Goal: Transaction & Acquisition: Download file/media

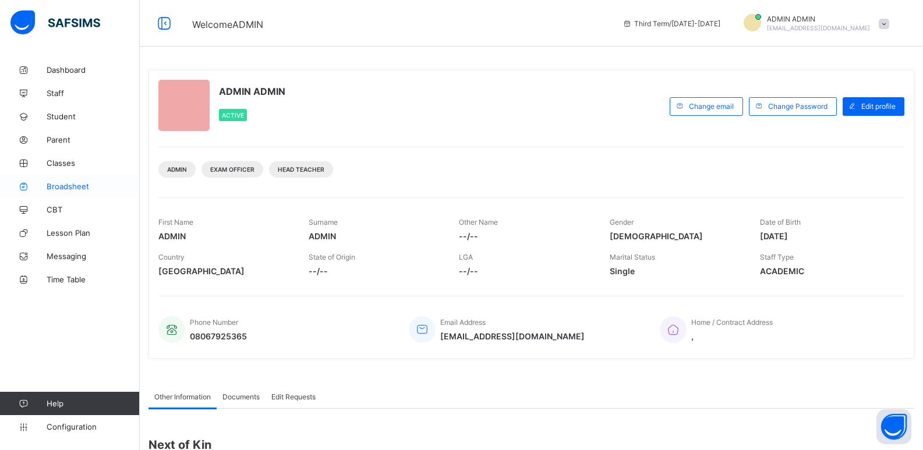
click at [76, 182] on span "Broadsheet" at bounding box center [93, 186] width 93 height 9
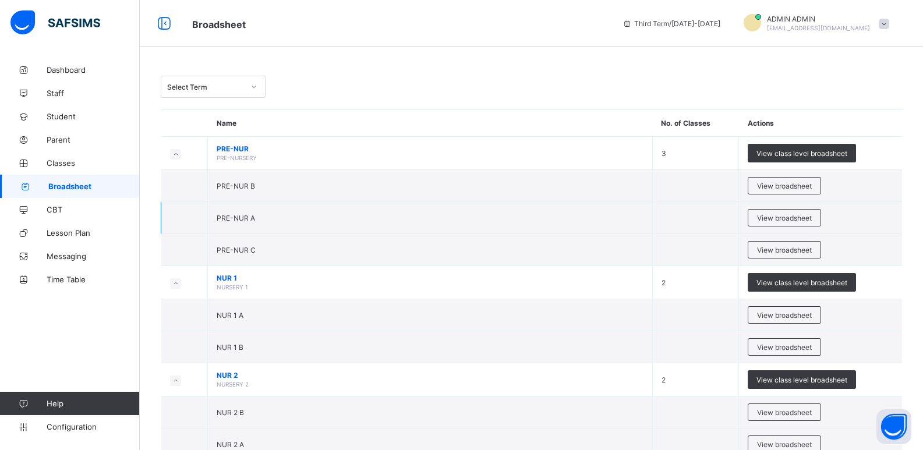
scroll to position [58, 0]
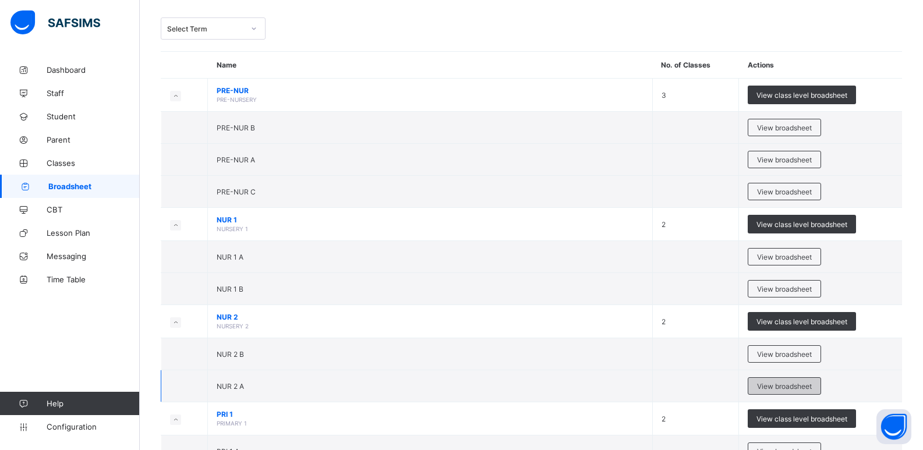
click at [785, 386] on span "View broadsheet" at bounding box center [784, 386] width 55 height 9
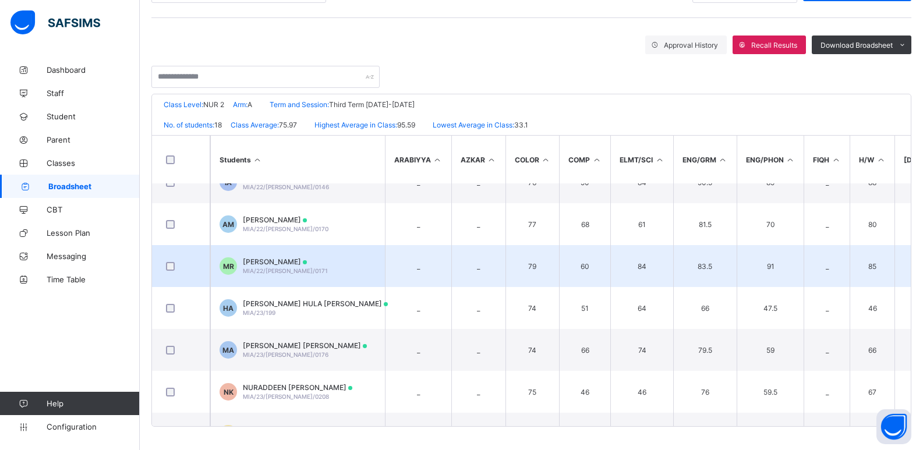
scroll to position [233, 0]
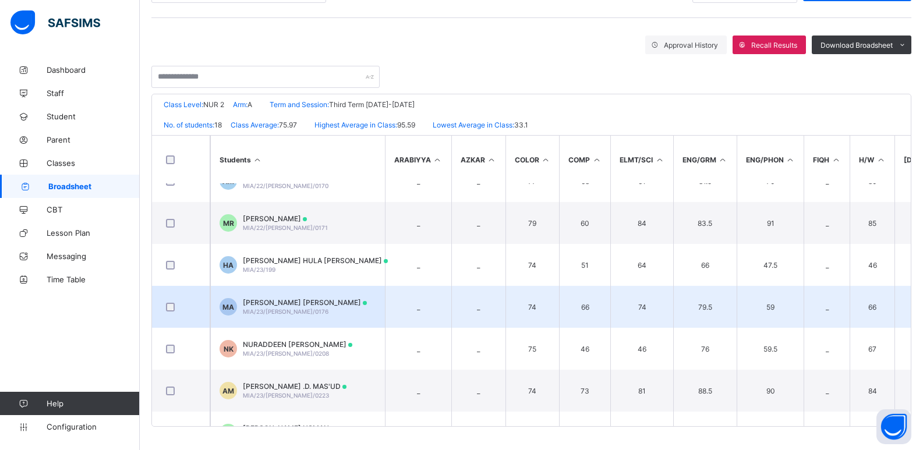
click at [338, 310] on div "MARYAM ABBA DANMARAYA ALHASSAN MIA/23/WES/0176" at bounding box center [305, 306] width 124 height 17
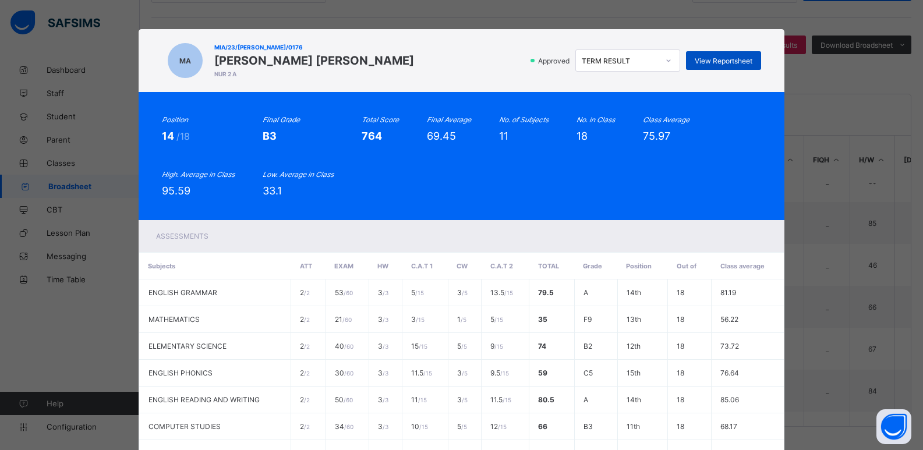
click at [720, 66] on div "View Reportsheet" at bounding box center [723, 60] width 75 height 19
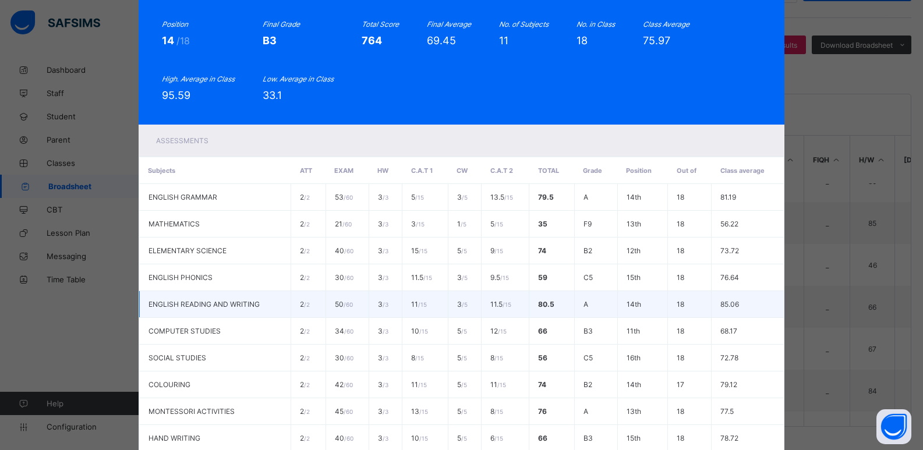
scroll to position [238, 0]
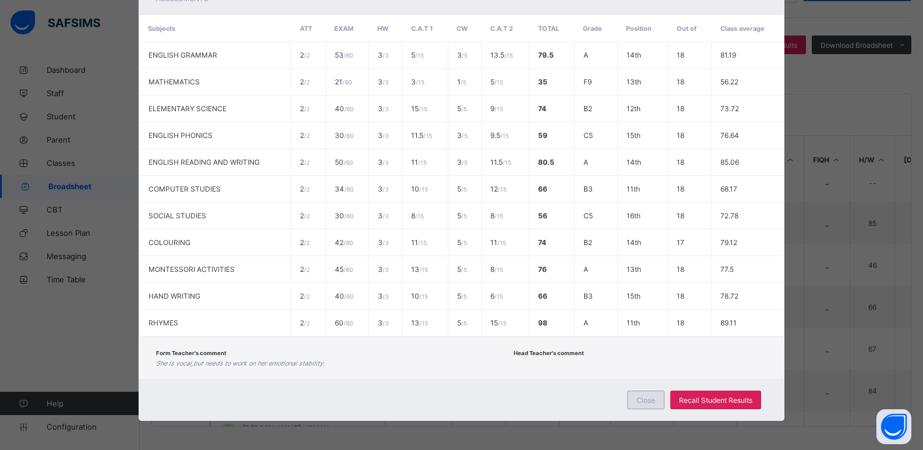
click at [651, 402] on span "Close" at bounding box center [646, 400] width 19 height 9
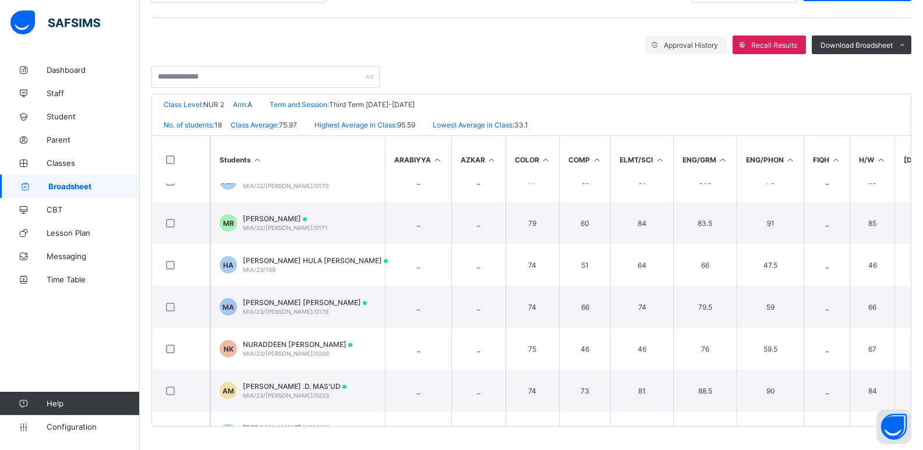
click at [100, 183] on span "Broadsheet" at bounding box center [93, 186] width 91 height 9
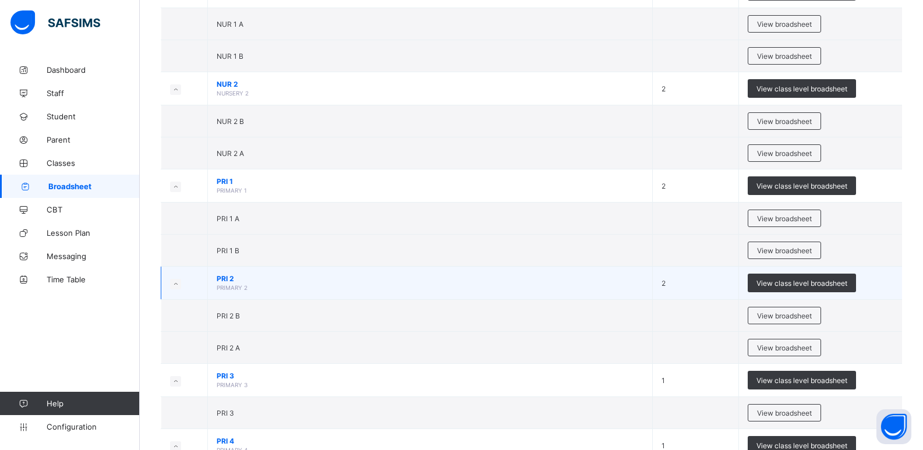
scroll to position [408, 0]
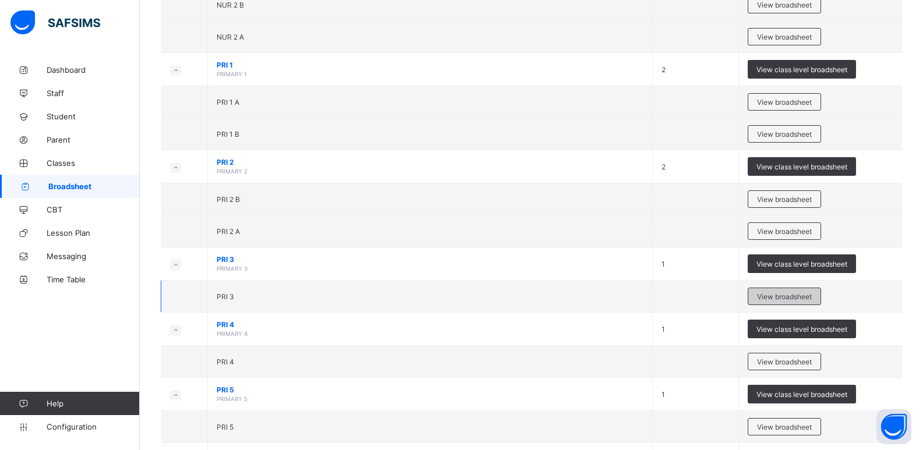
click at [793, 298] on span "View broadsheet" at bounding box center [784, 296] width 55 height 9
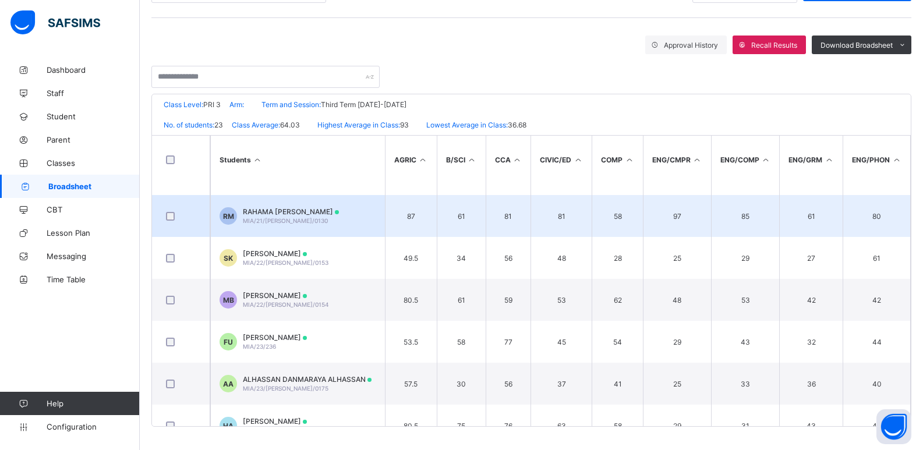
scroll to position [466, 0]
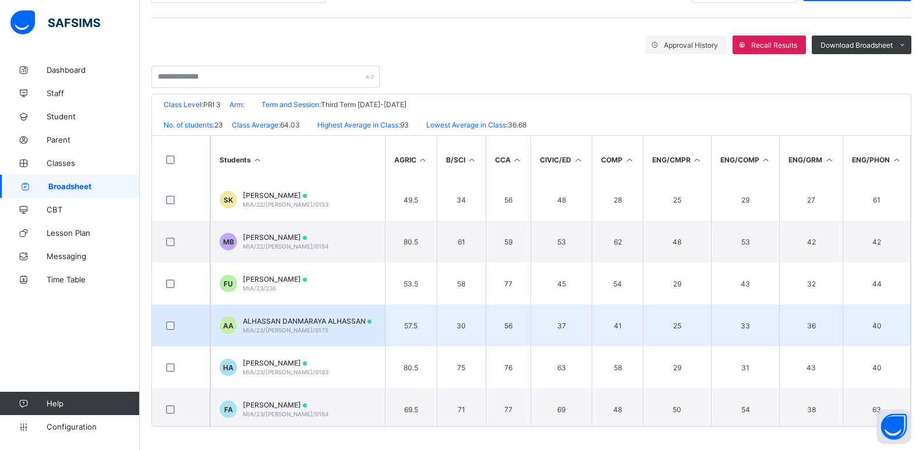
click at [321, 329] on div "ALHASSAN DANMARAYA ALHASSAN MIA/23/WES/0175" at bounding box center [307, 325] width 129 height 17
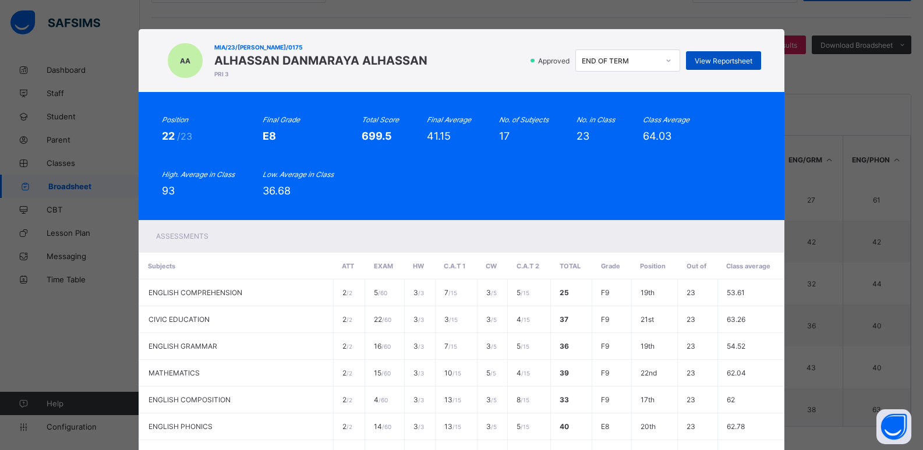
click at [716, 60] on span "View Reportsheet" at bounding box center [724, 60] width 58 height 9
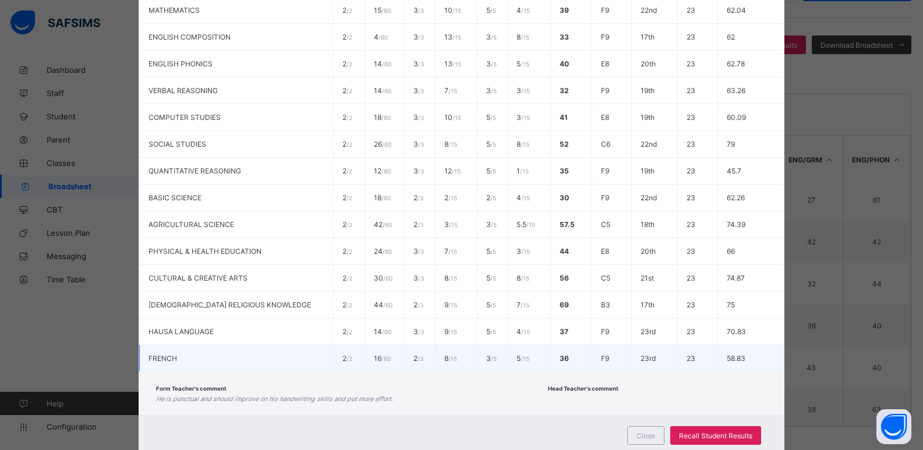
scroll to position [398, 0]
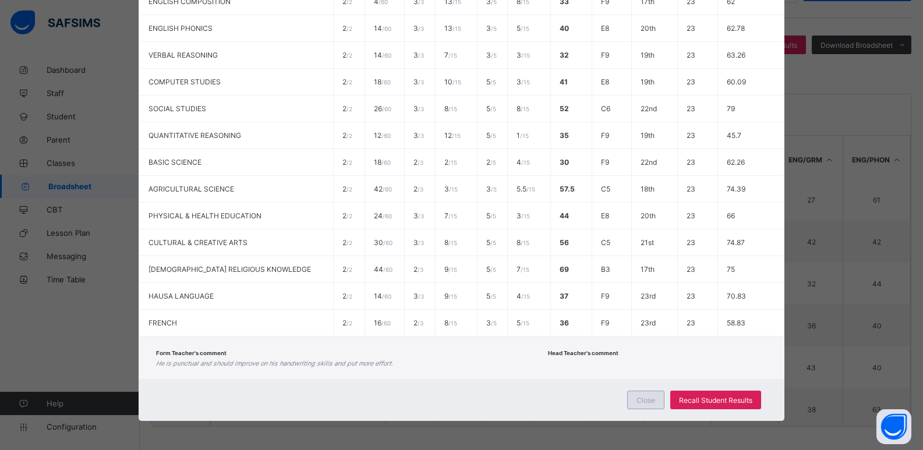
click at [639, 398] on span "Close" at bounding box center [646, 400] width 19 height 9
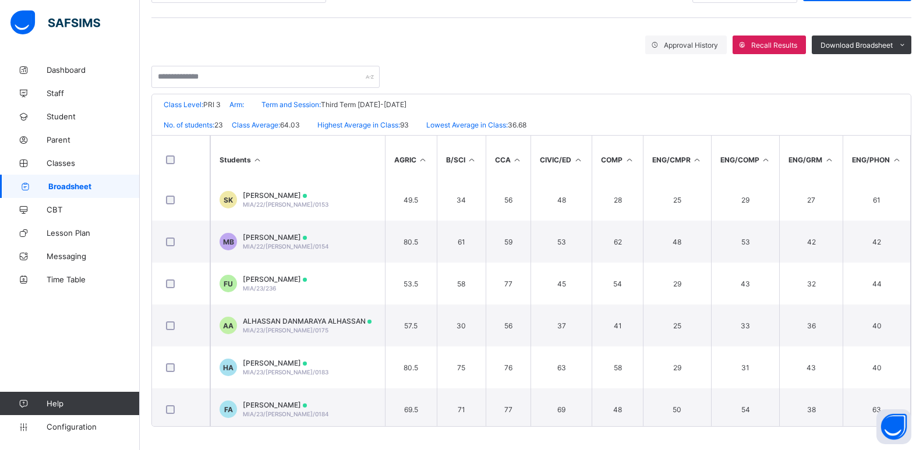
click at [105, 183] on span "Broadsheet" at bounding box center [93, 186] width 91 height 9
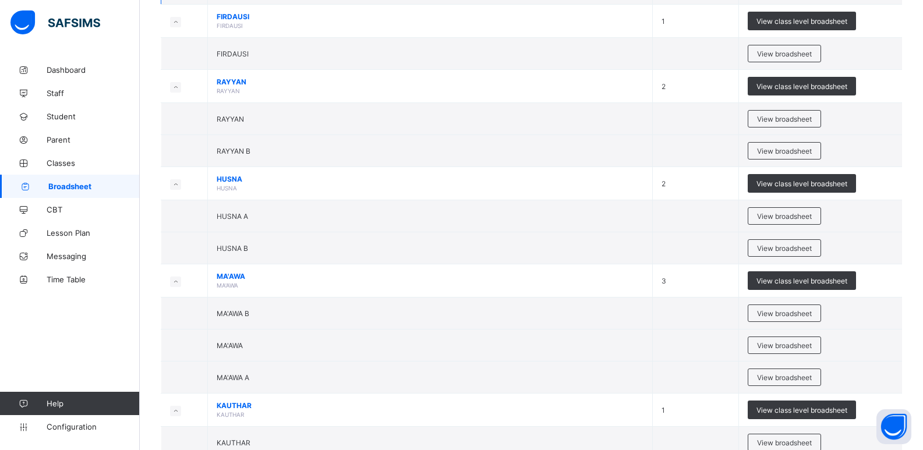
scroll to position [1340, 0]
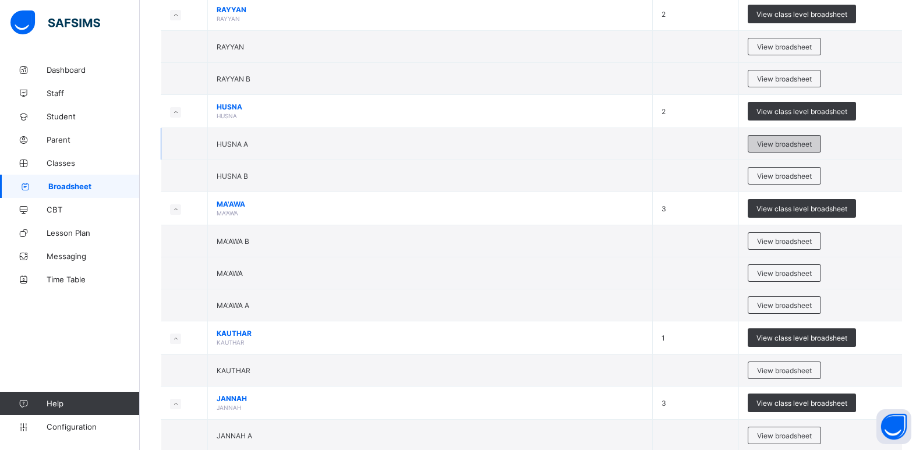
click at [805, 142] on span "View broadsheet" at bounding box center [784, 144] width 55 height 9
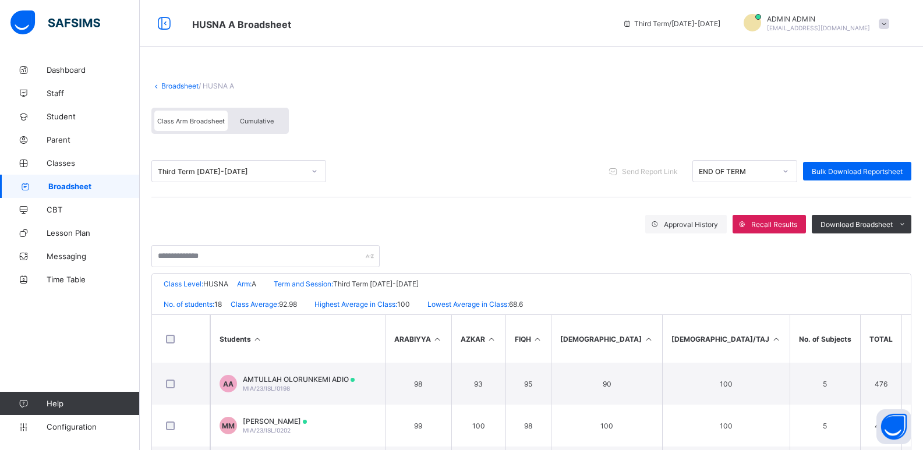
click at [92, 185] on span "Broadsheet" at bounding box center [93, 186] width 91 height 9
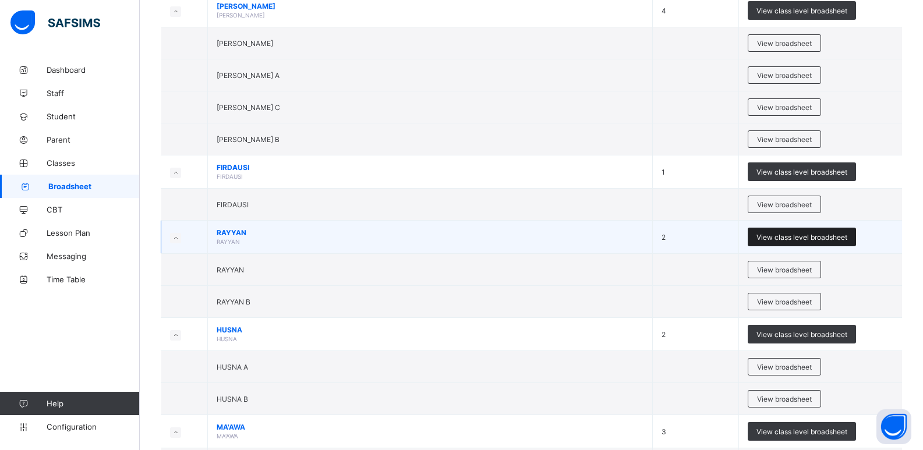
scroll to position [1223, 0]
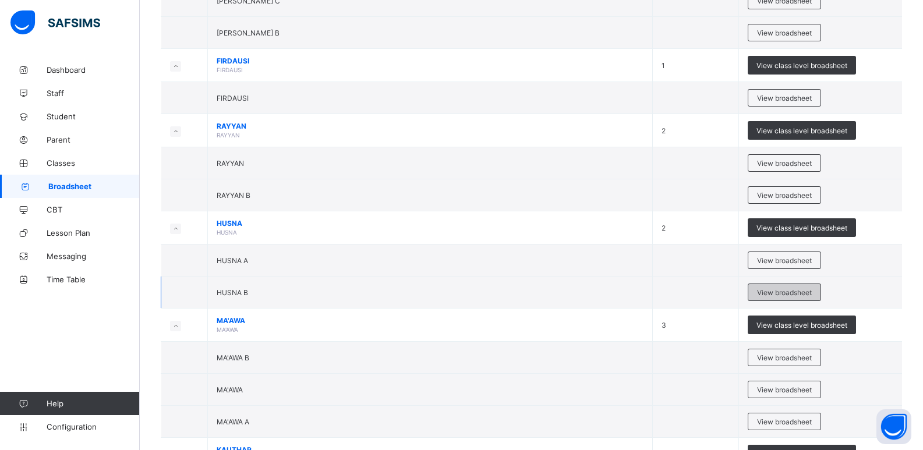
click at [786, 289] on span "View broadsheet" at bounding box center [784, 292] width 55 height 9
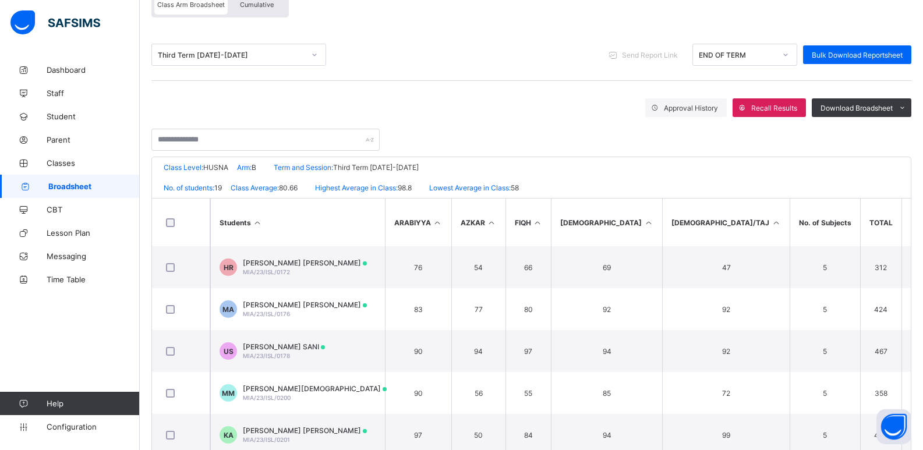
scroll to position [179, 0]
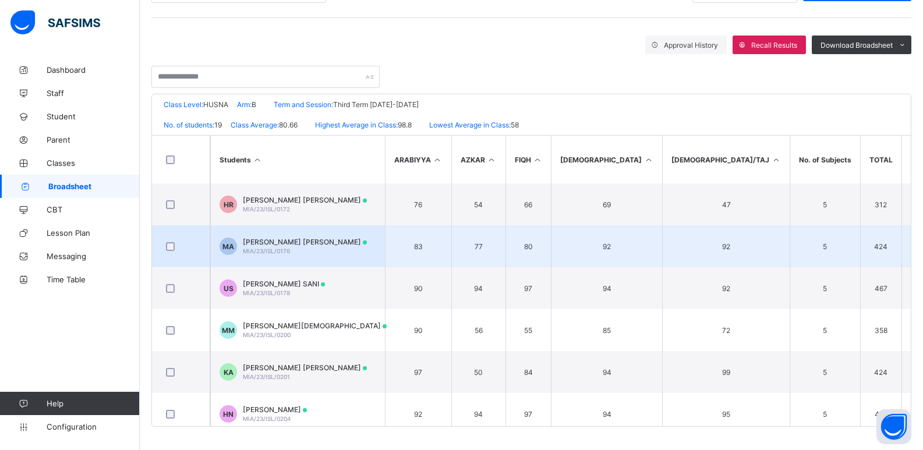
click at [354, 250] on div "MARYAM ABBA DANMARAYA ALHASSAN MIA/23/ISL/0176" at bounding box center [305, 246] width 124 height 17
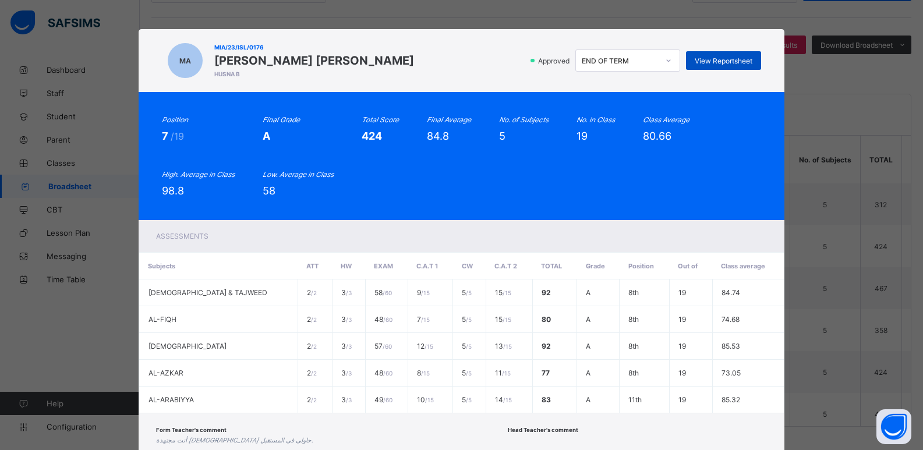
click at [719, 58] on span "View Reportsheet" at bounding box center [724, 60] width 58 height 9
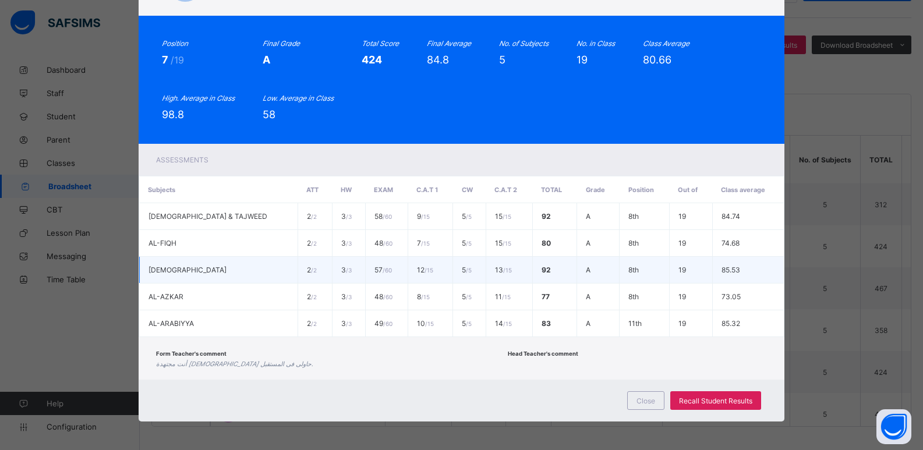
scroll to position [77, 0]
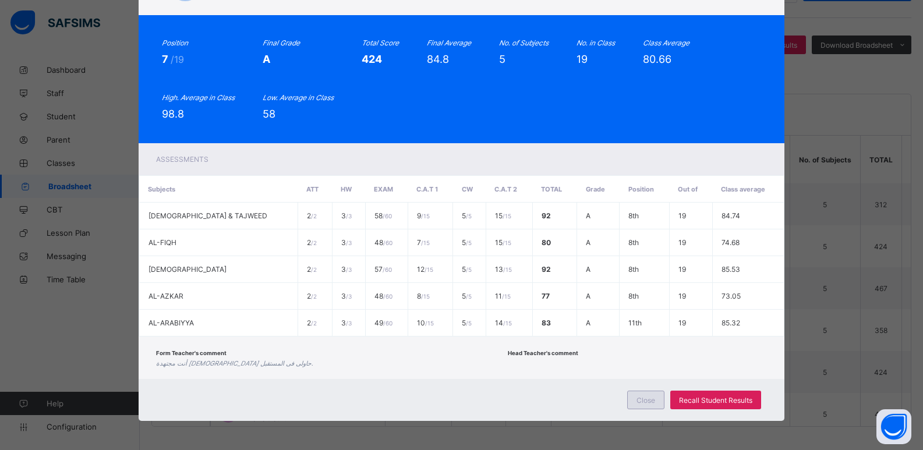
click at [643, 396] on span "Close" at bounding box center [646, 400] width 19 height 9
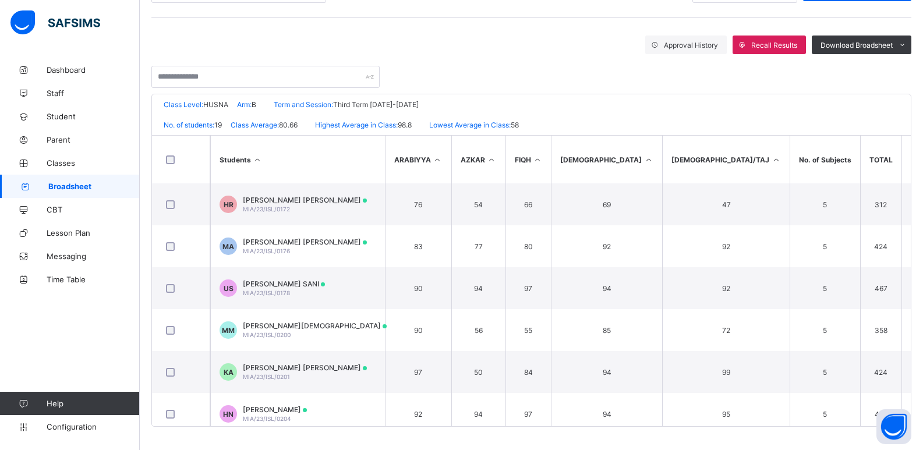
click at [90, 182] on span "Broadsheet" at bounding box center [93, 186] width 91 height 9
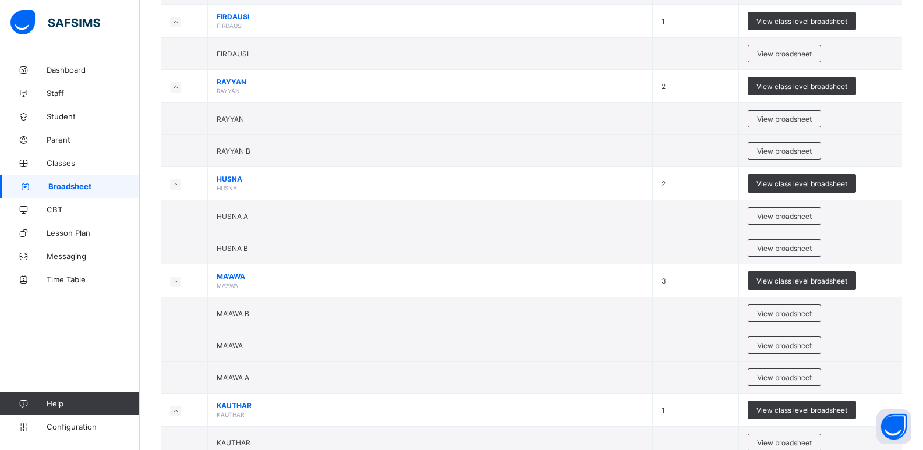
scroll to position [1267, 0]
click at [777, 153] on span "View broadsheet" at bounding box center [784, 151] width 55 height 9
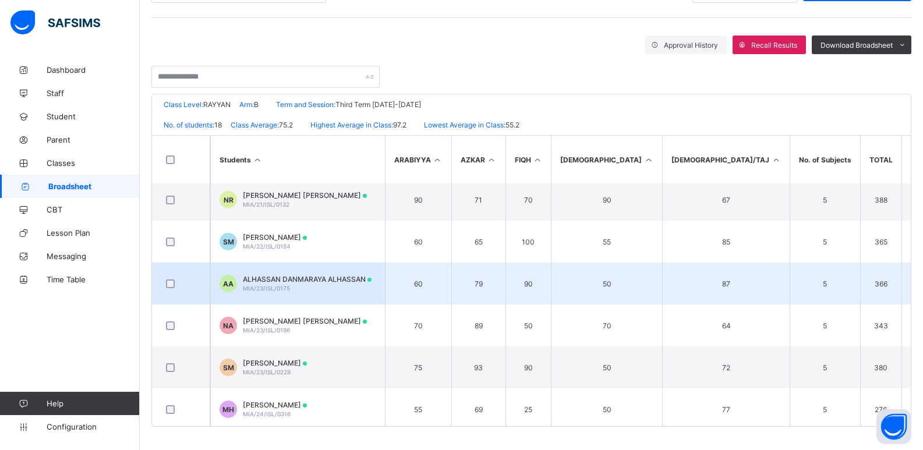
scroll to position [175, 0]
click at [344, 285] on div "ALHASSAN DANMARAYA ALHASSAN MIA/23/ISL/0175" at bounding box center [307, 281] width 129 height 17
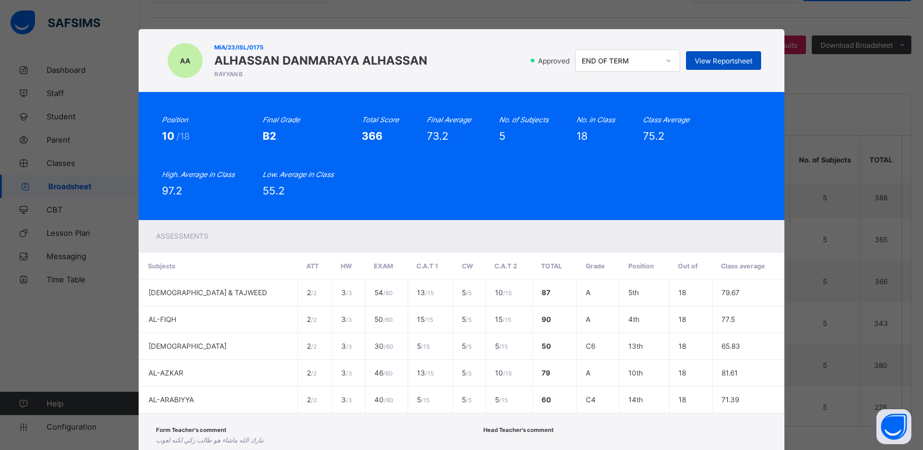
click at [718, 60] on span "View Reportsheet" at bounding box center [724, 60] width 58 height 9
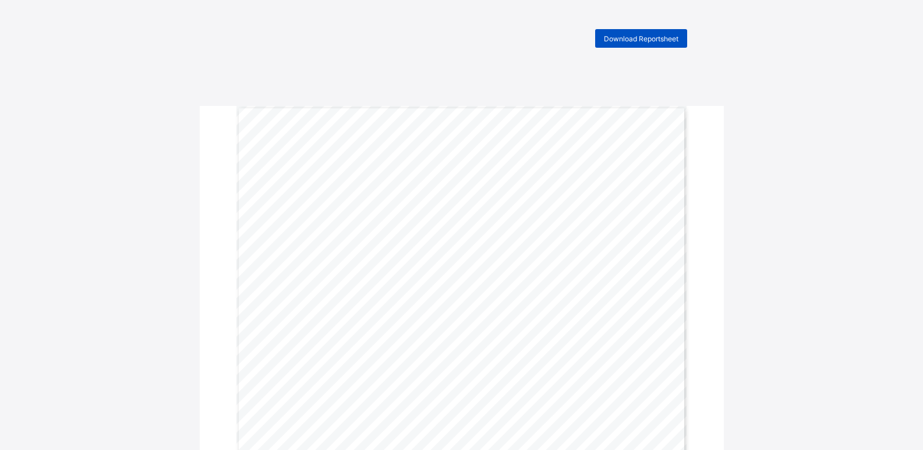
click at [635, 34] on span "Download Reportsheet" at bounding box center [641, 38] width 75 height 9
click at [634, 37] on span "Download Reportsheet" at bounding box center [641, 38] width 75 height 9
click at [631, 37] on span "Download Reportsheet" at bounding box center [641, 38] width 75 height 9
